Goal: Task Accomplishment & Management: Use online tool/utility

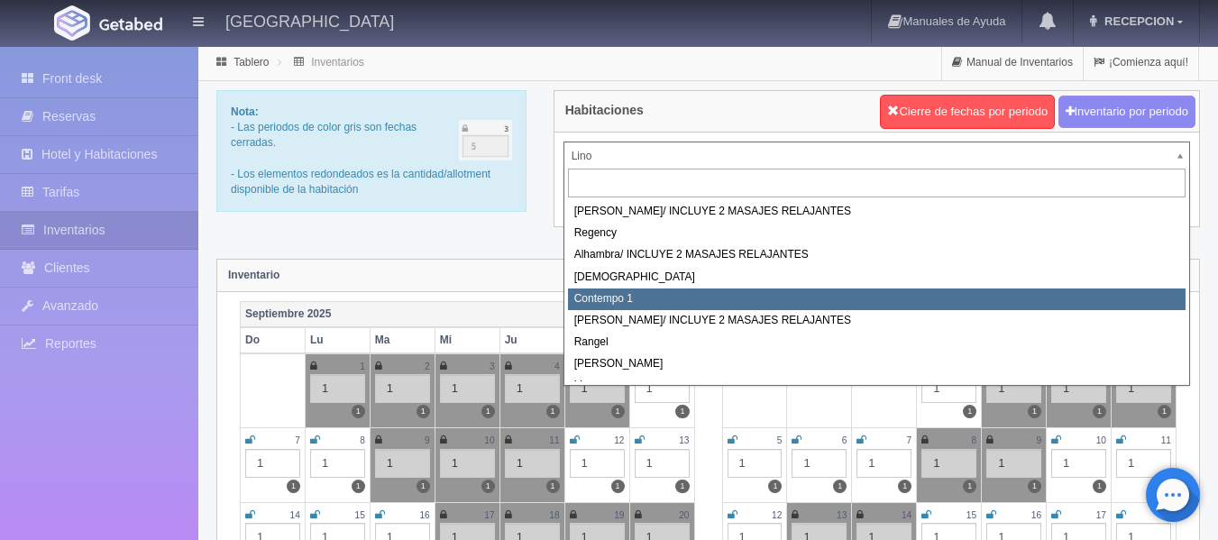
select select "721"
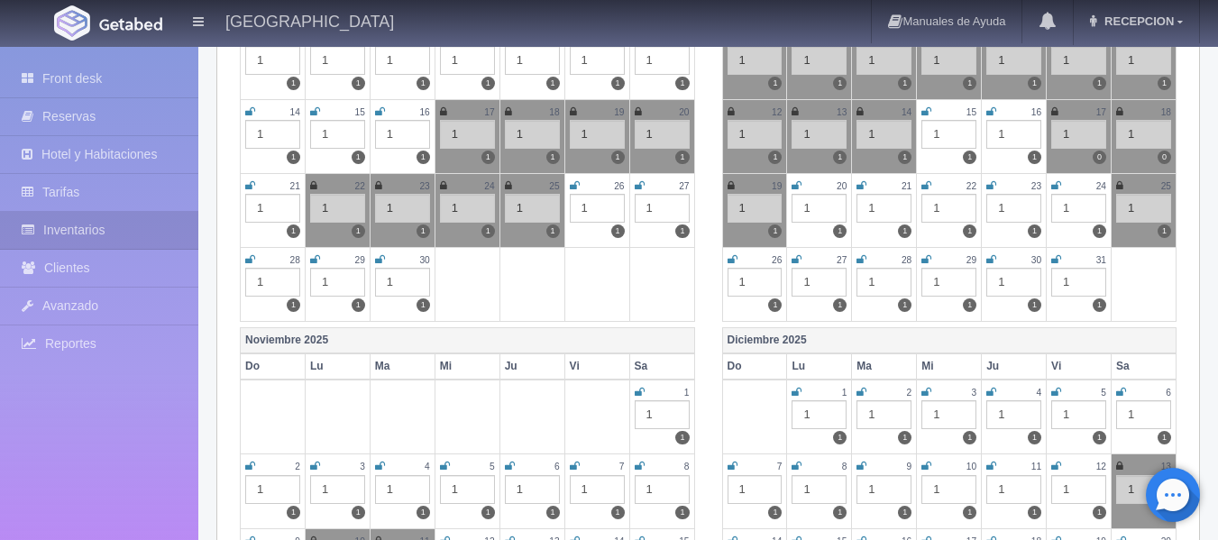
scroll to position [451, 0]
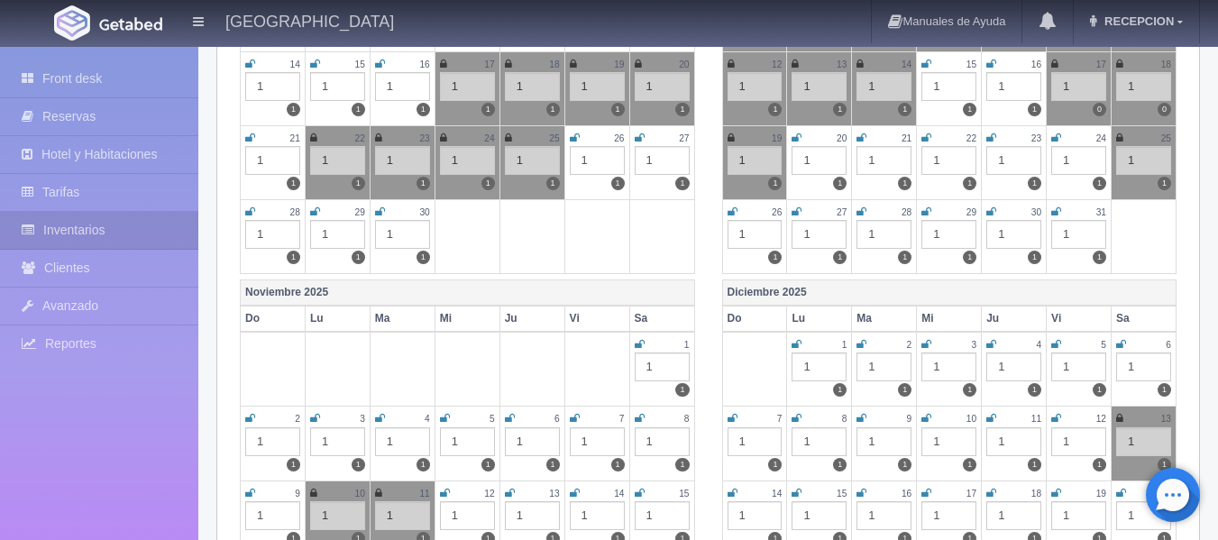
drag, startPoint x: 636, startPoint y: 136, endPoint x: 643, endPoint y: 145, distance: 11.0
click at [639, 136] on icon at bounding box center [639, 137] width 10 height 11
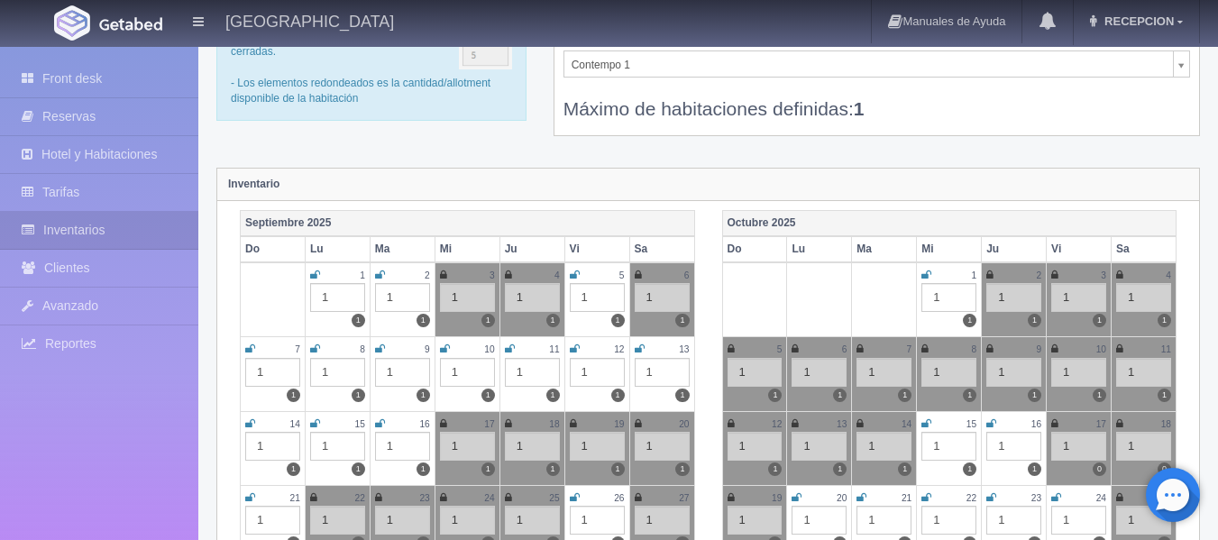
scroll to position [90, 0]
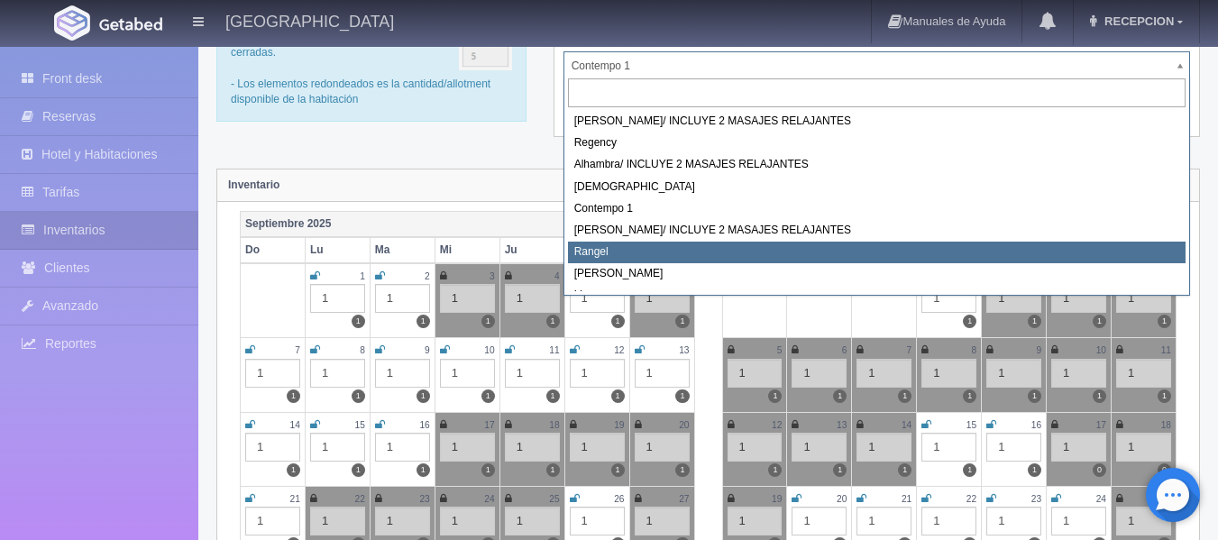
select select "723"
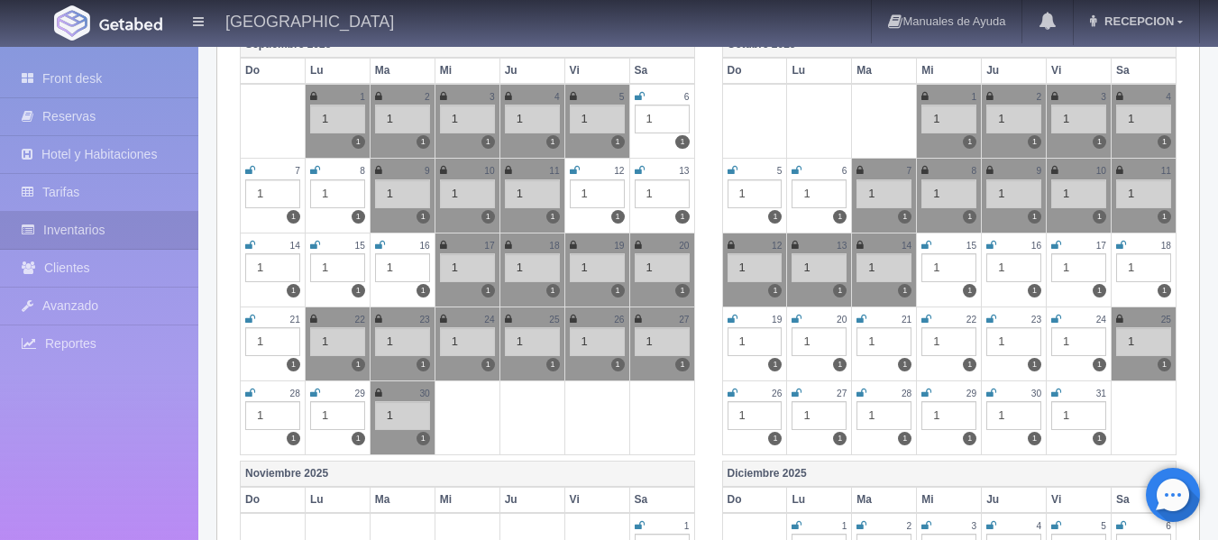
scroll to position [270, 0]
click at [1060, 241] on icon at bounding box center [1056, 244] width 10 height 11
click at [1119, 242] on icon at bounding box center [1121, 244] width 10 height 11
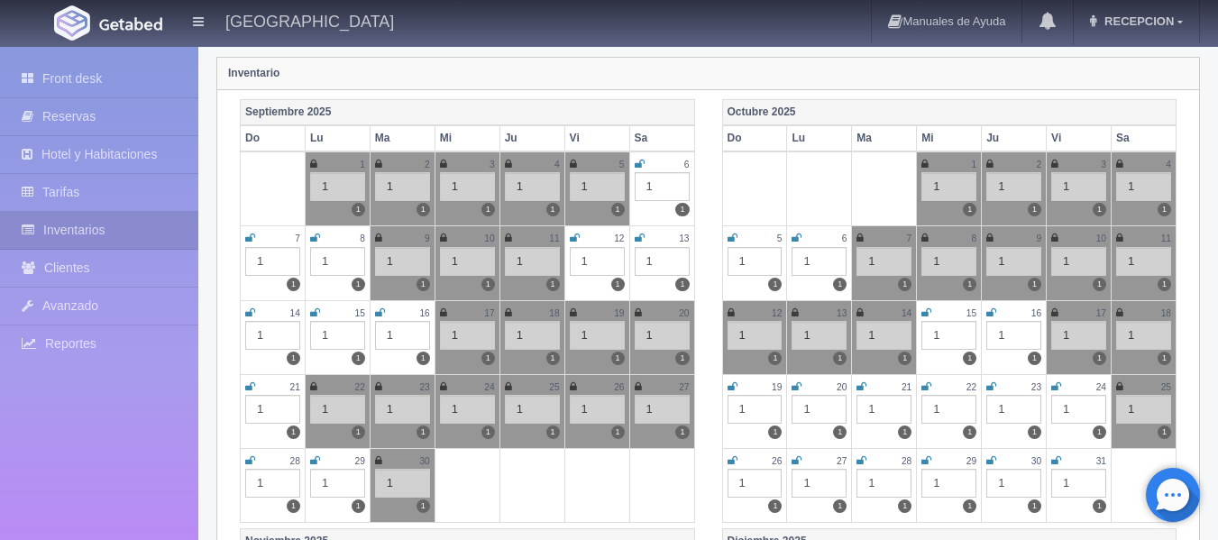
scroll to position [90, 0]
